Goal: Check status: Check status

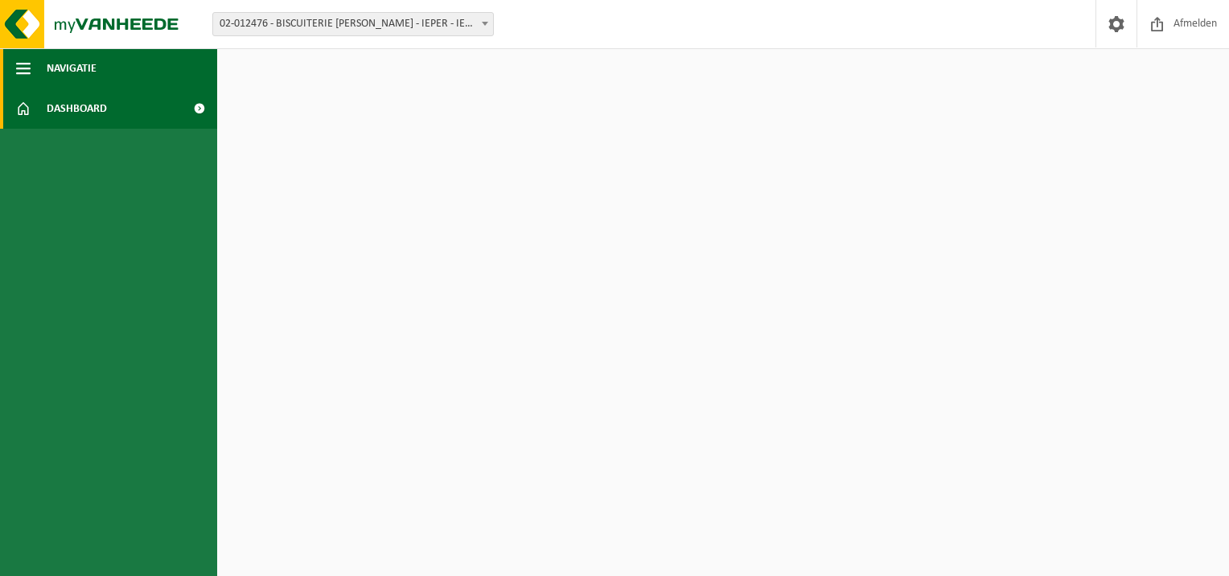
click at [32, 69] on button "Navigatie" at bounding box center [108, 68] width 217 height 40
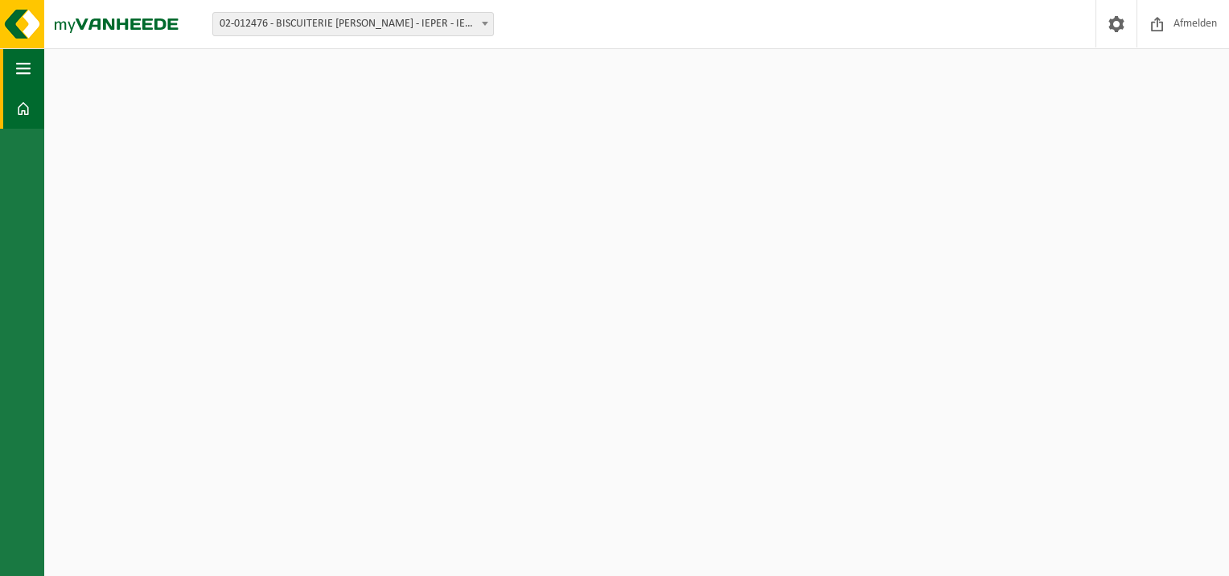
click at [27, 64] on span "button" at bounding box center [23, 68] width 14 height 40
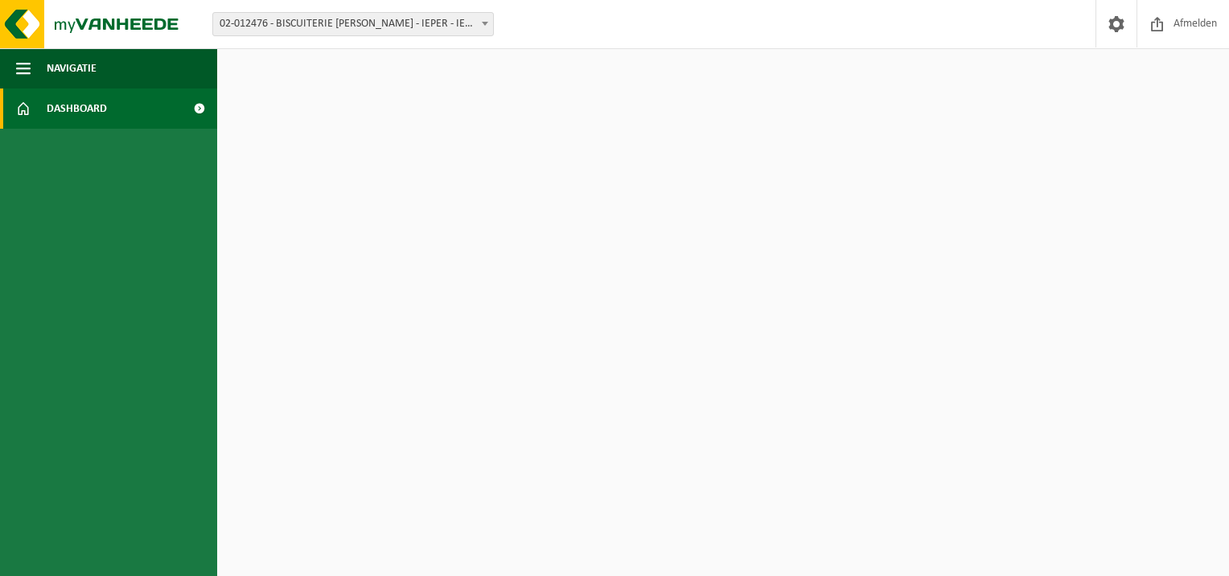
click at [25, 94] on span at bounding box center [23, 108] width 14 height 40
click at [35, 101] on link "Dashboard" at bounding box center [108, 108] width 217 height 40
click at [105, 26] on img at bounding box center [96, 24] width 193 height 48
click at [1179, 27] on span "Afmelden" at bounding box center [1195, 23] width 51 height 47
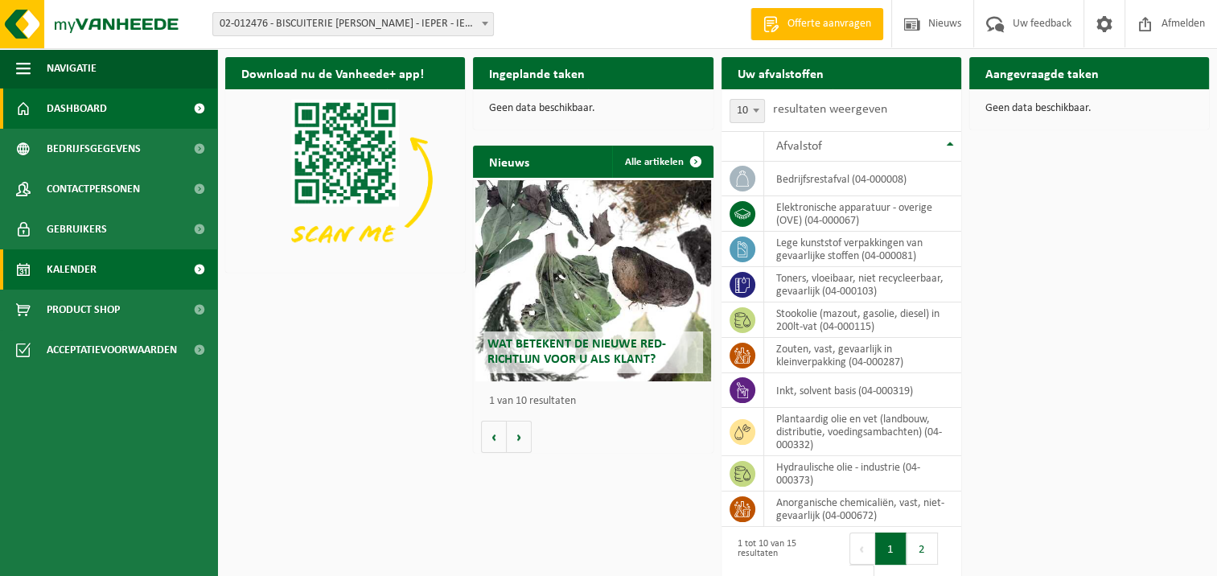
click at [94, 264] on span "Kalender" at bounding box center [72, 269] width 50 height 40
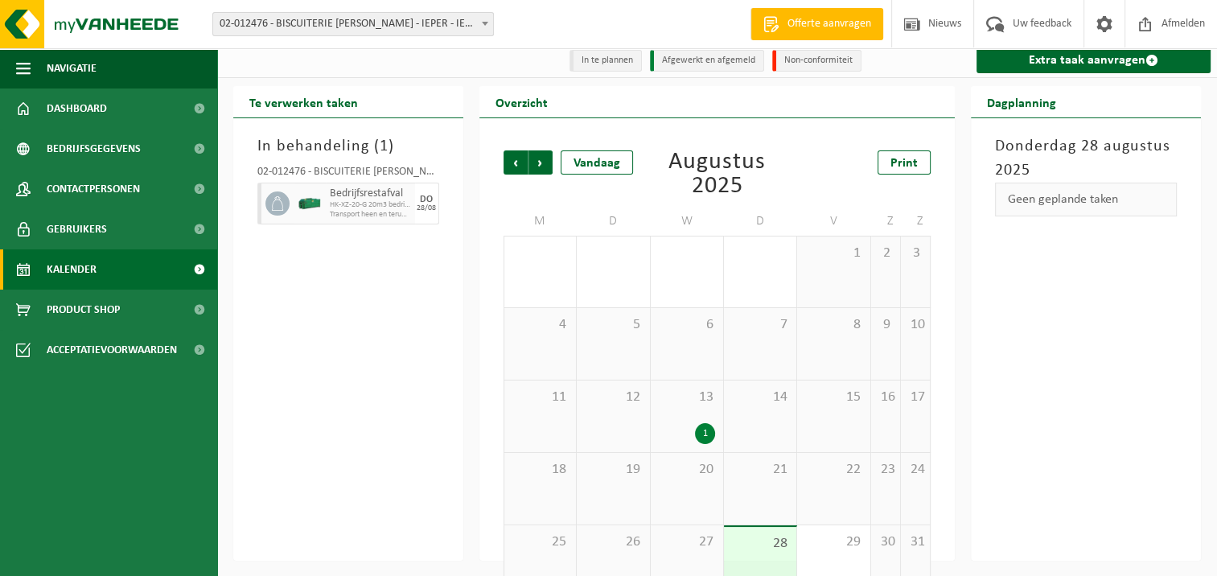
scroll to position [45, 0]
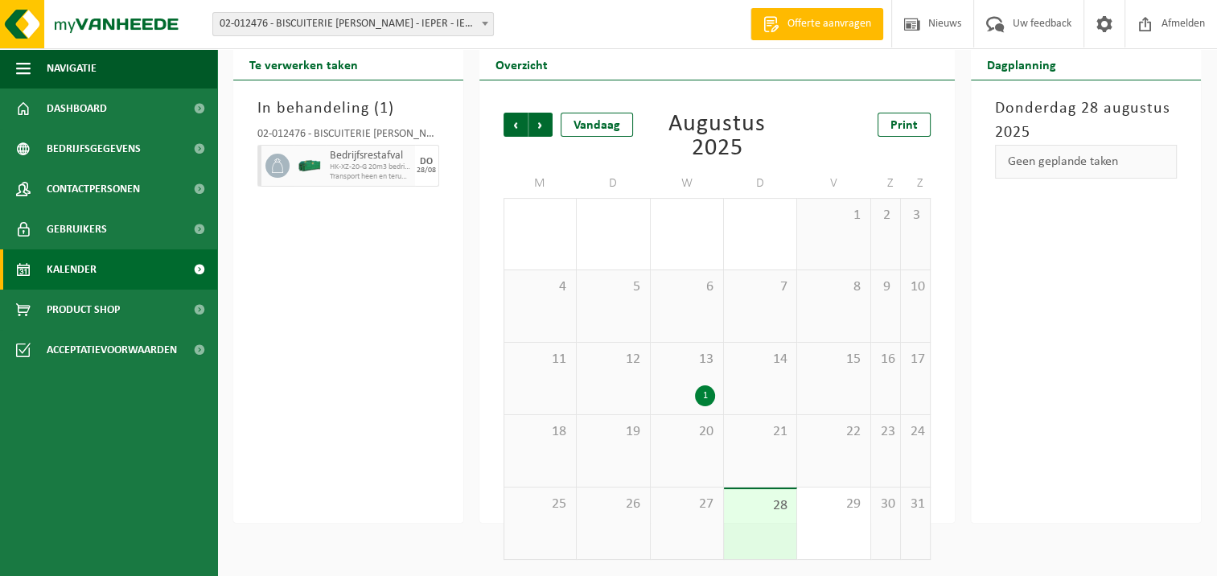
click at [771, 520] on div "28" at bounding box center [760, 524] width 72 height 70
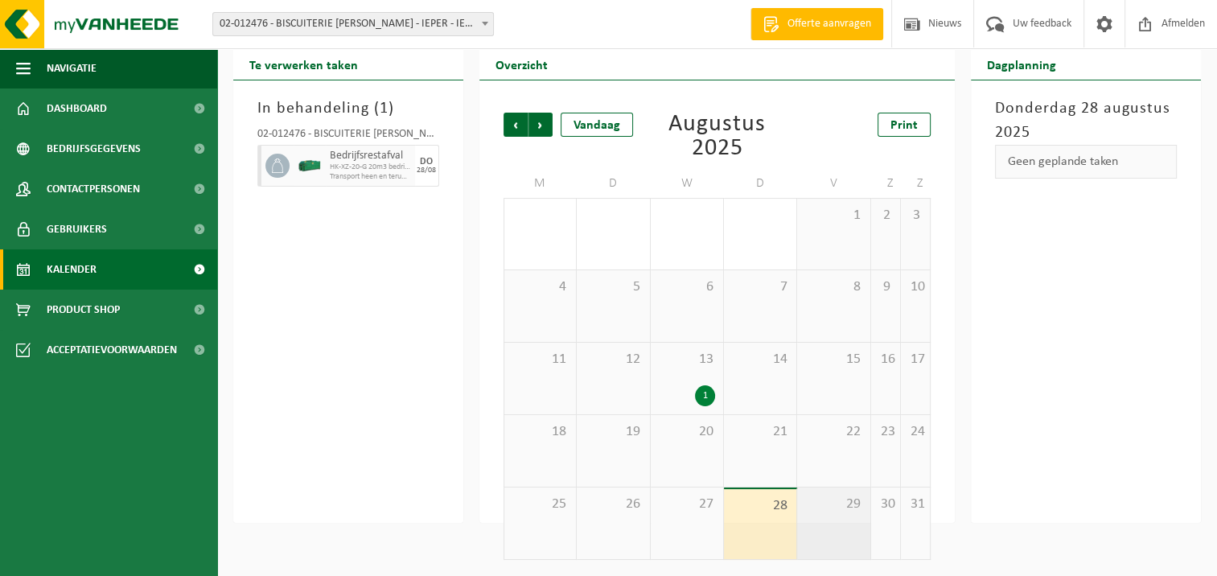
click at [837, 518] on div "29" at bounding box center [833, 524] width 72 height 72
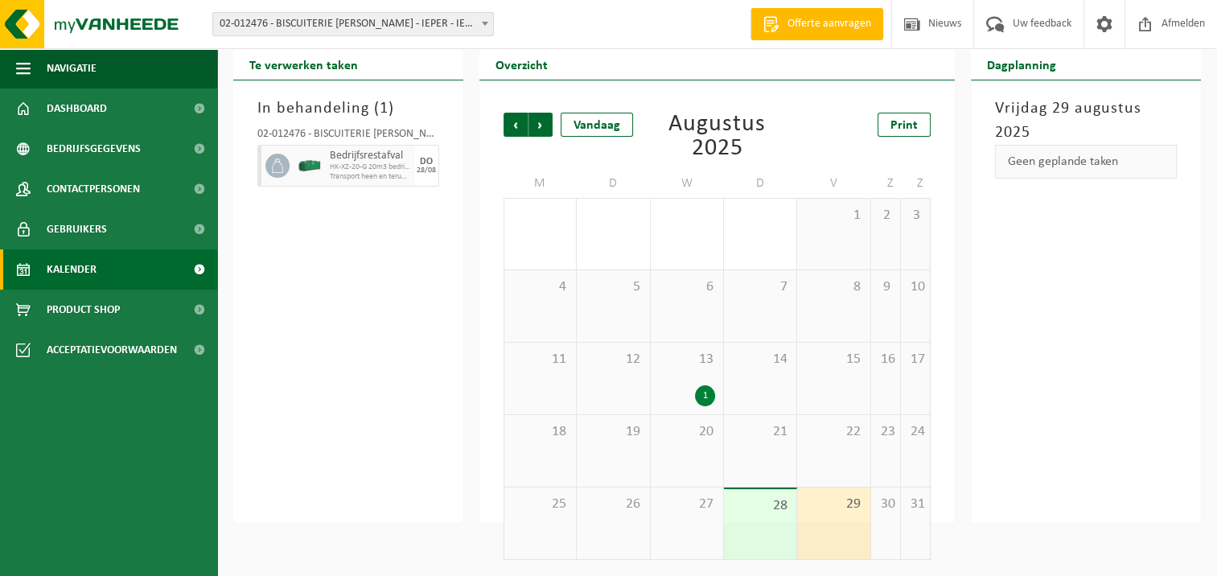
click at [327, 163] on div "Bedrijfsrestafval HK-XZ-20-G 20m3 bedrijfsafval - Ieper Transport heen en terug…" at bounding box center [370, 166] width 89 height 42
click at [419, 167] on div "28/08" at bounding box center [426, 171] width 19 height 8
click at [707, 510] on span "27" at bounding box center [687, 505] width 56 height 18
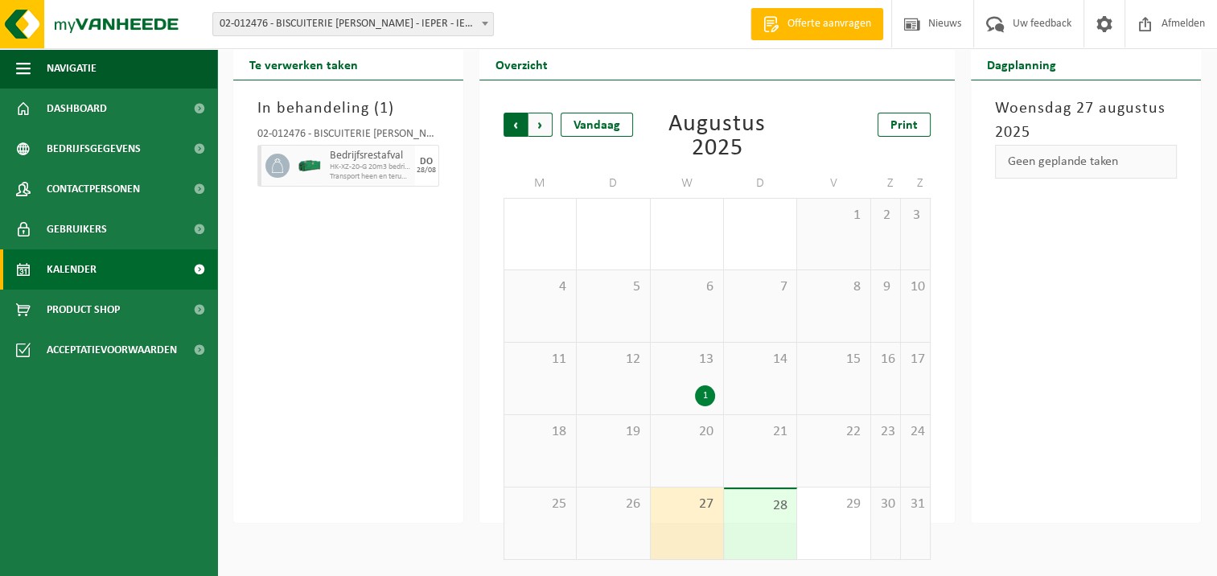
click at [537, 134] on span "Volgende" at bounding box center [541, 125] width 24 height 24
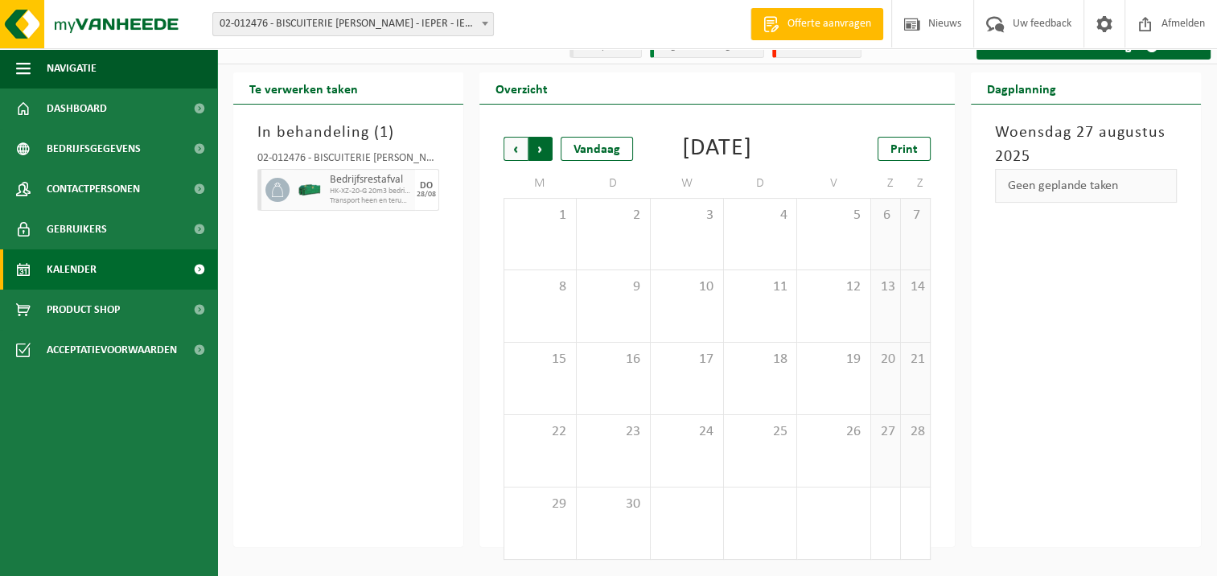
click at [512, 137] on span "Vorige" at bounding box center [516, 149] width 24 height 24
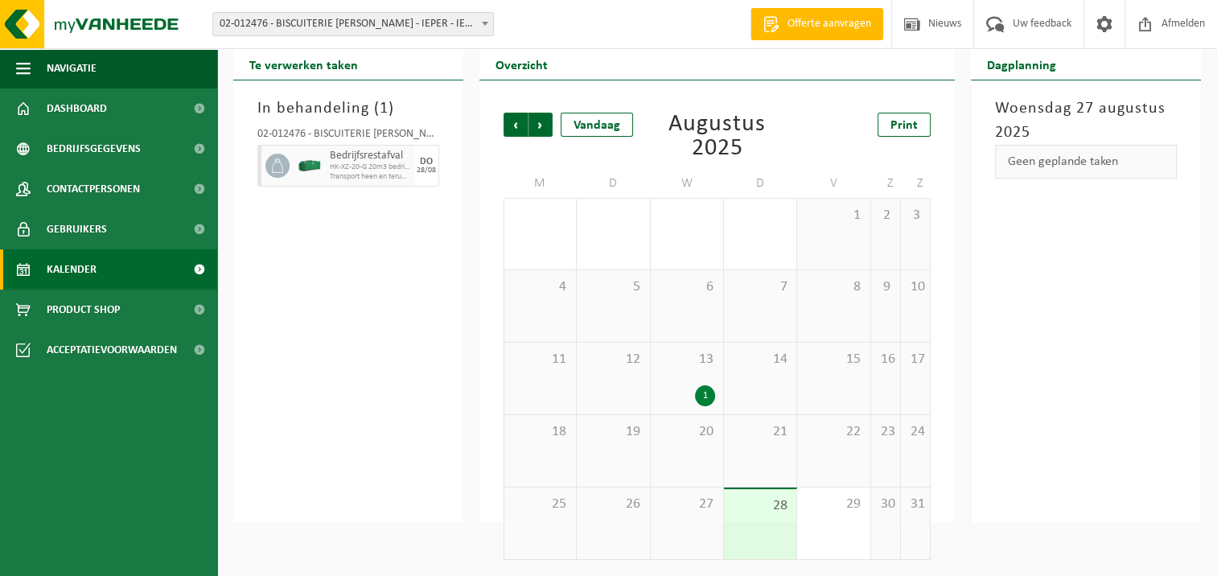
click at [368, 164] on span "HK-XZ-20-G 20m3 bedrijfsafval - [GEOGRAPHIC_DATA]" at bounding box center [370, 168] width 81 height 10
click at [278, 166] on icon at bounding box center [277, 165] width 14 height 14
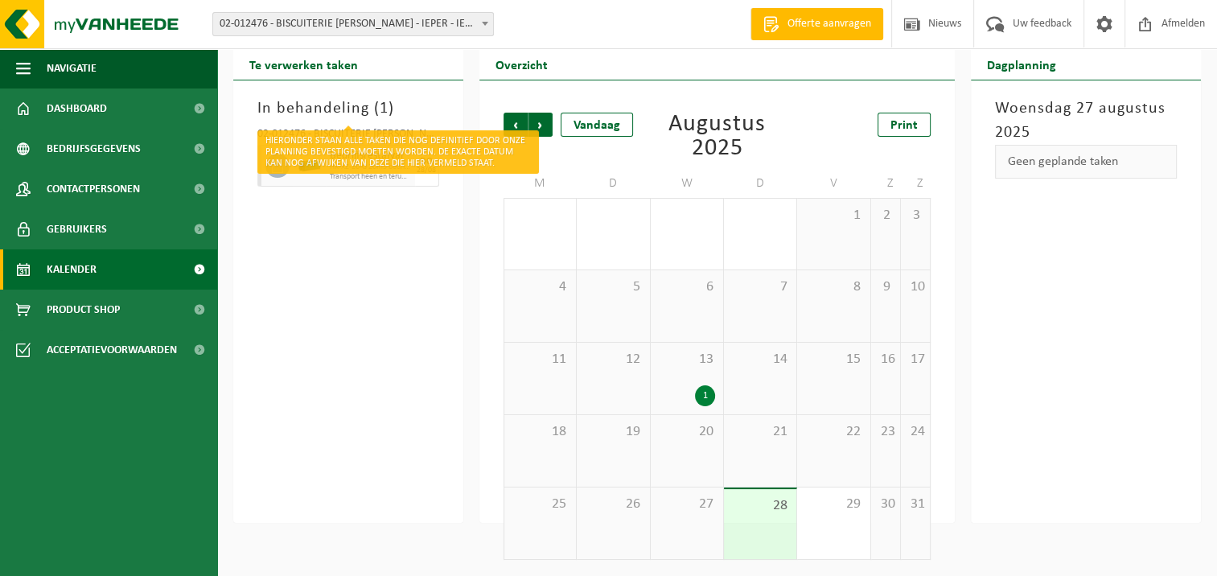
click at [301, 109] on h3 "In behandeling ( 1 )" at bounding box center [348, 109] width 182 height 24
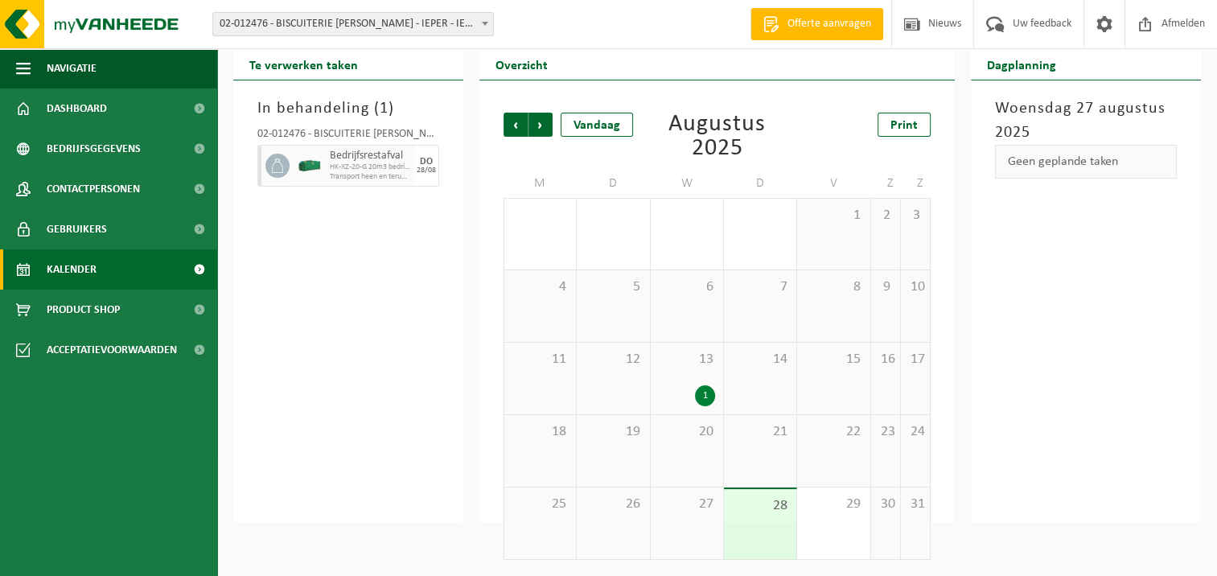
click at [338, 254] on div "In behandeling ( 1 ) 02-012476 - BISCUITERIE [PERSON_NAME] - IEPER - IEPER Bedr…" at bounding box center [348, 301] width 230 height 442
